Goal: Information Seeking & Learning: Learn about a topic

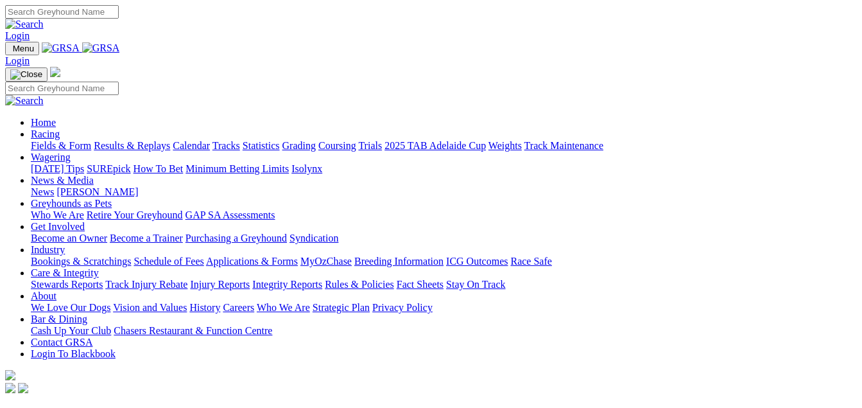
scroll to position [64, 0]
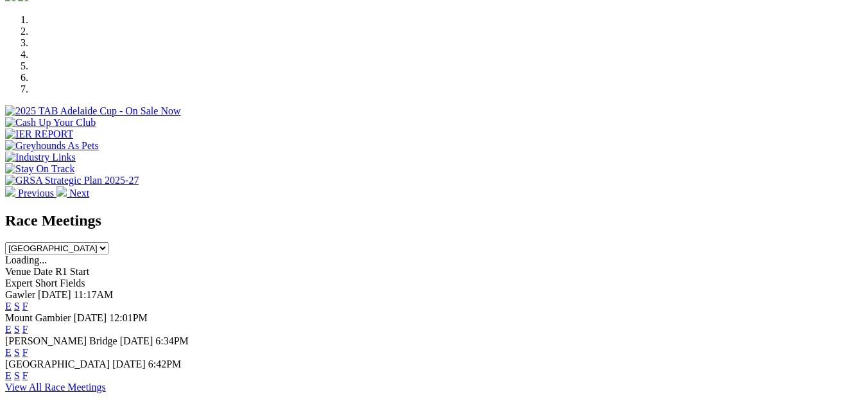
scroll to position [449, 0]
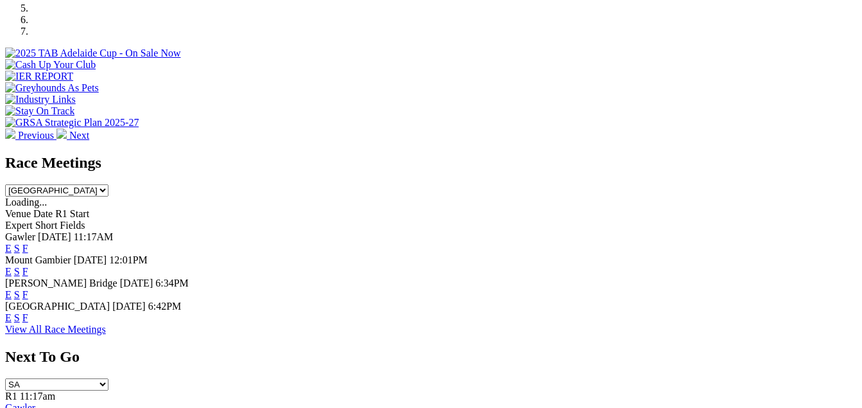
click at [12, 312] on link "E" at bounding box center [8, 317] width 6 height 11
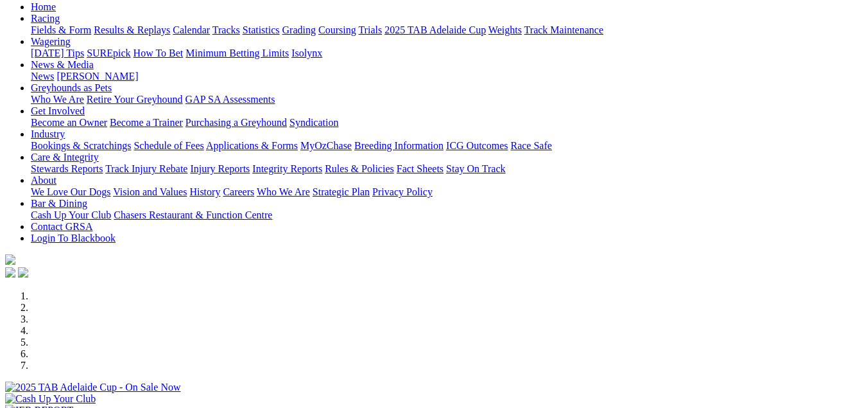
scroll to position [128, 0]
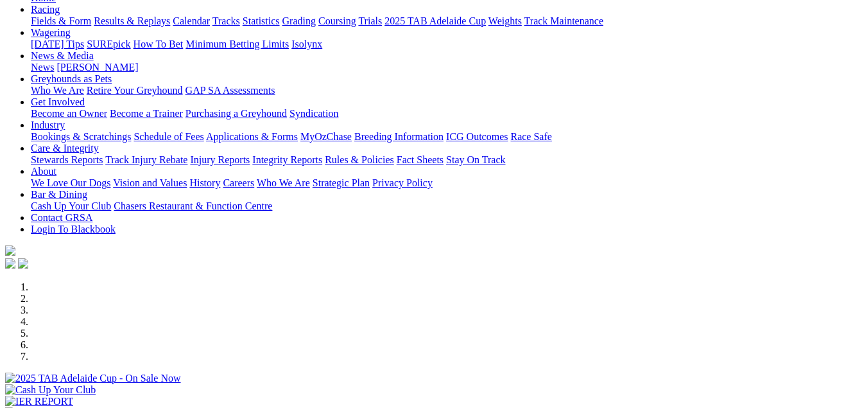
scroll to position [0, 0]
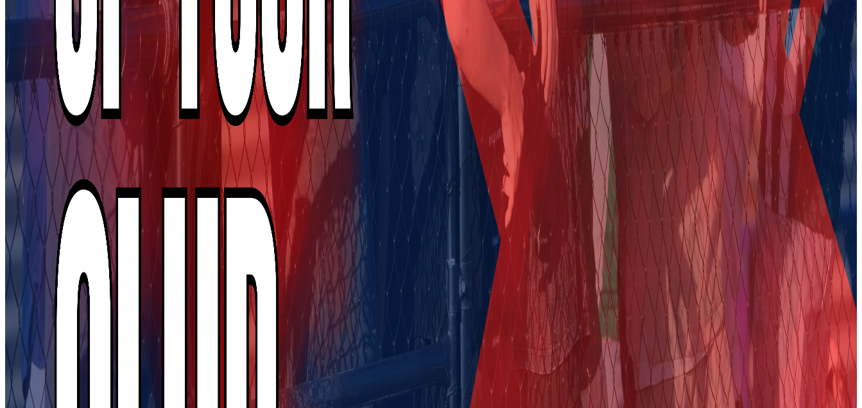
scroll to position [1622, 0]
